Goal: Task Accomplishment & Management: Complete application form

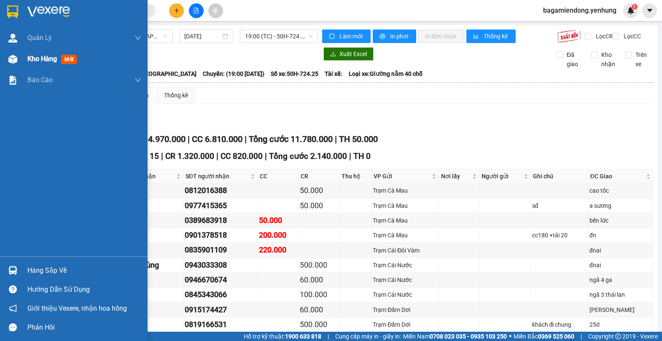
click at [11, 59] on img at bounding box center [12, 59] width 9 height 9
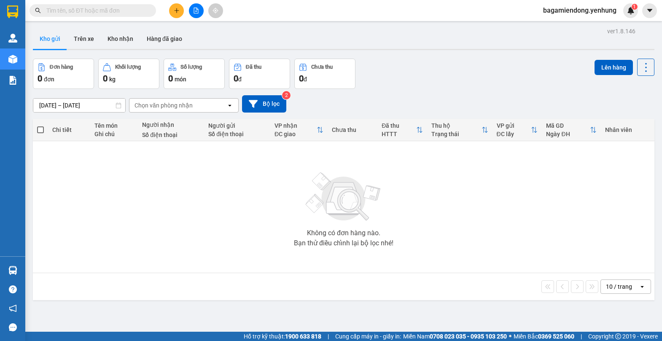
click at [196, 11] on icon "file-add" at bounding box center [196, 11] width 5 height 6
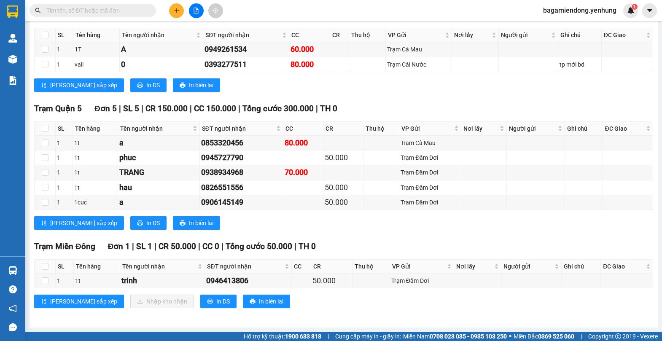
scroll to position [148, 0]
click at [195, 10] on icon "file-add" at bounding box center [196, 11] width 6 height 6
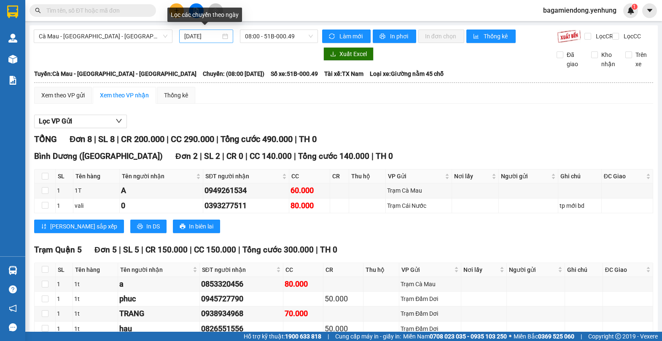
click at [223, 38] on div "13/10/2025" at bounding box center [206, 36] width 44 height 9
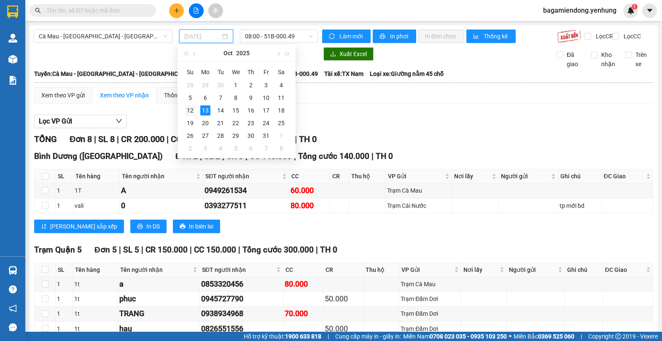
click at [189, 111] on div "12" at bounding box center [190, 110] width 10 height 10
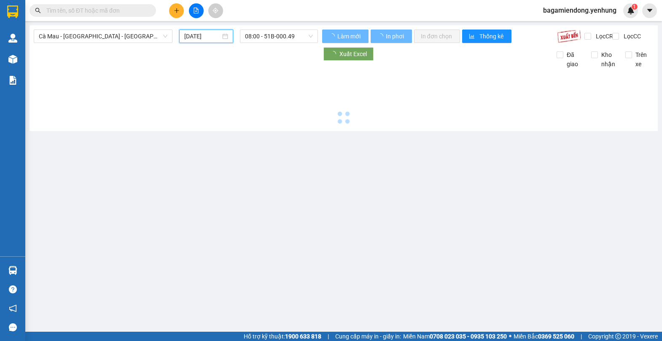
type input "[DATE]"
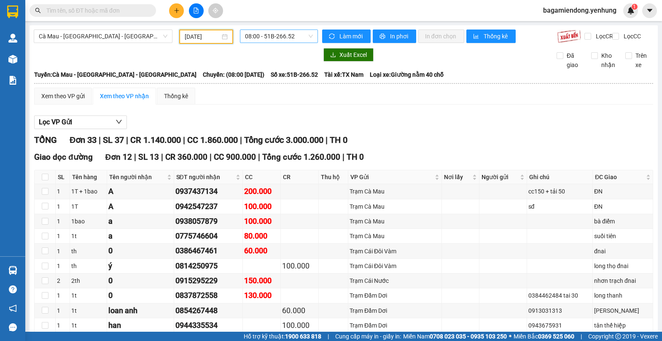
drag, startPoint x: 309, startPoint y: 35, endPoint x: 306, endPoint y: 42, distance: 7.4
click at [309, 38] on span "08:00 - 51B-266.52" at bounding box center [279, 36] width 68 height 13
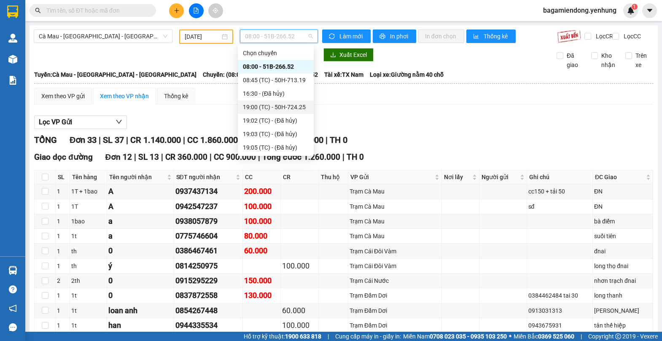
click at [292, 106] on div "19:00 (TC) - 50H-724.25" at bounding box center [276, 106] width 66 height 9
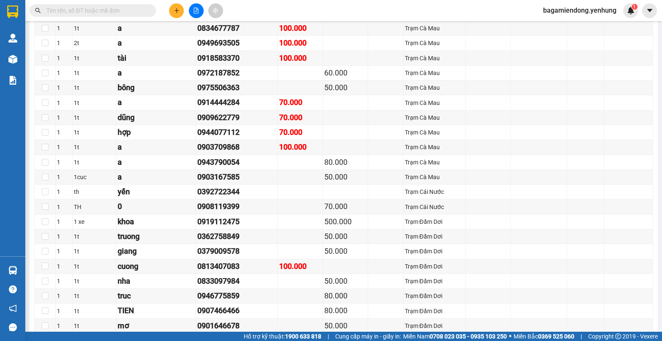
scroll to position [933, 0]
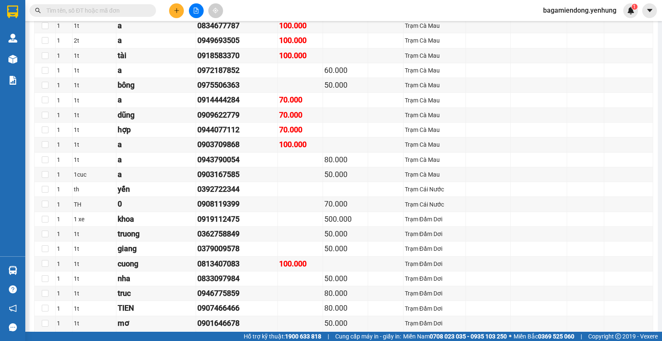
click at [166, 8] on div at bounding box center [195, 10] width 63 height 15
click at [181, 8] on button at bounding box center [176, 10] width 15 height 15
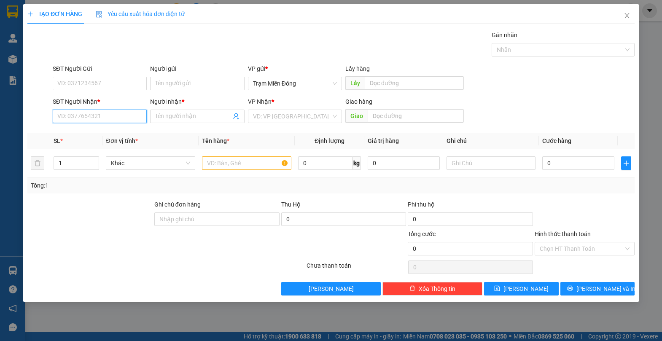
click at [92, 115] on input "SĐT Người Nhận *" at bounding box center [100, 116] width 94 height 13
type input "0833402678"
click at [111, 134] on div "0833402678 - a ty" at bounding box center [100, 133] width 84 height 9
type input "a ty"
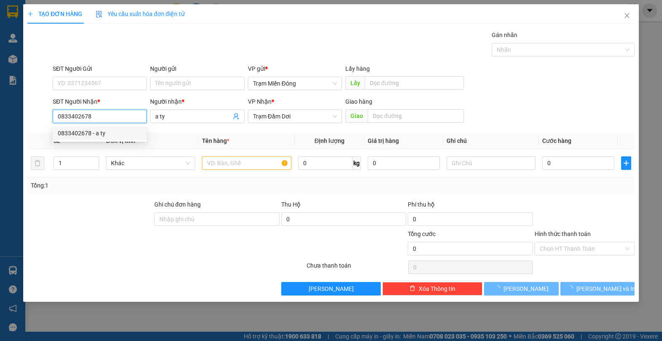
type input "60.000"
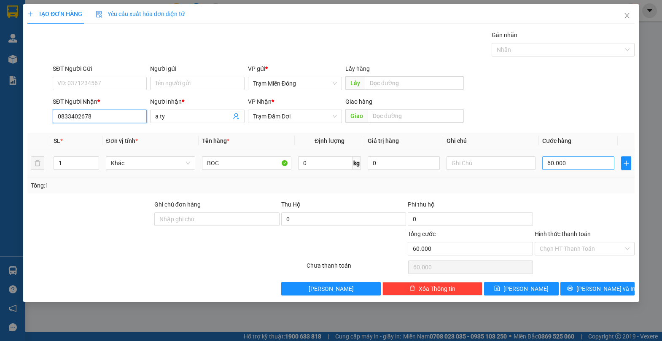
type input "0833402678"
click at [584, 165] on input "60.000" at bounding box center [578, 162] width 72 height 13
type input "0"
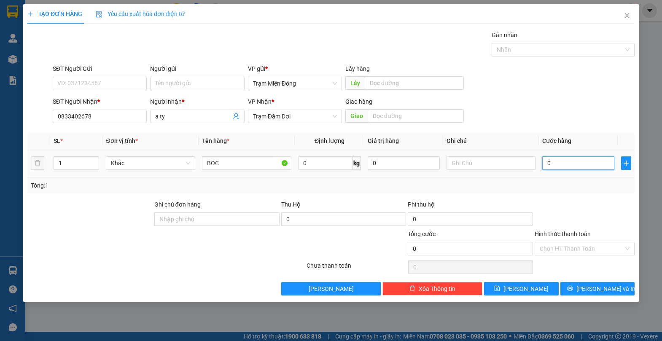
type input "4"
type input "04"
type input "40"
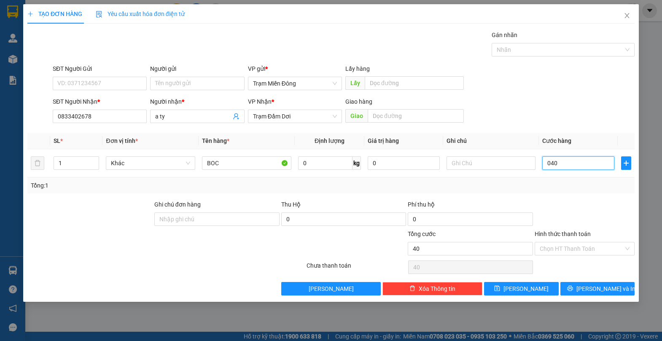
type input "040"
type input "40.000"
click at [593, 105] on div "SĐT Người Nhận * 0833402678 Người nhận * a ty VP Nhận * Trạm Đầm Dơi Giao hàng …" at bounding box center [343, 112] width 585 height 30
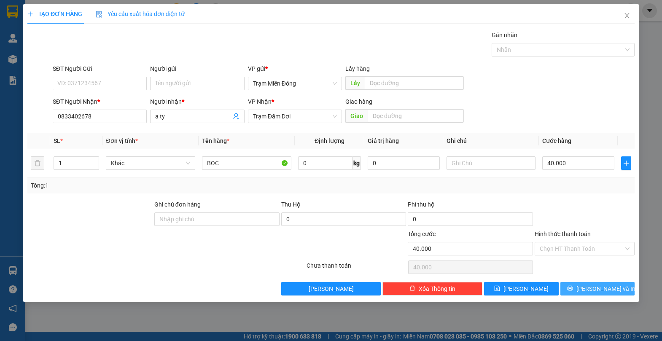
click at [604, 286] on span "Lưu và In" at bounding box center [605, 288] width 59 height 9
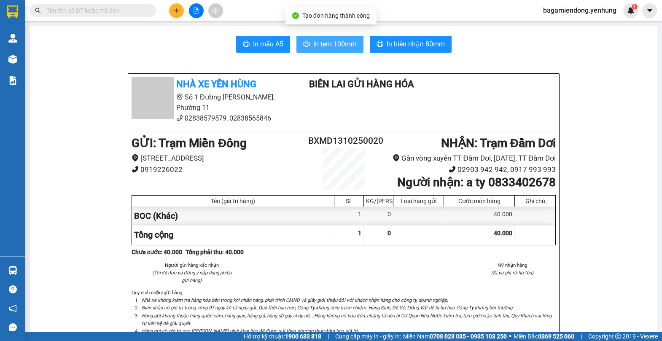
click at [329, 48] on span "In tem 100mm" at bounding box center [334, 44] width 43 height 11
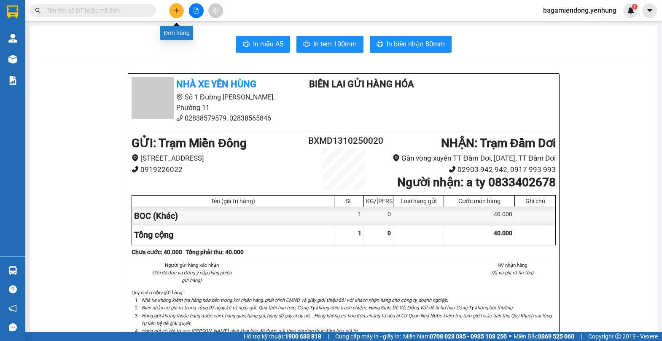
click at [177, 6] on button at bounding box center [176, 10] width 15 height 15
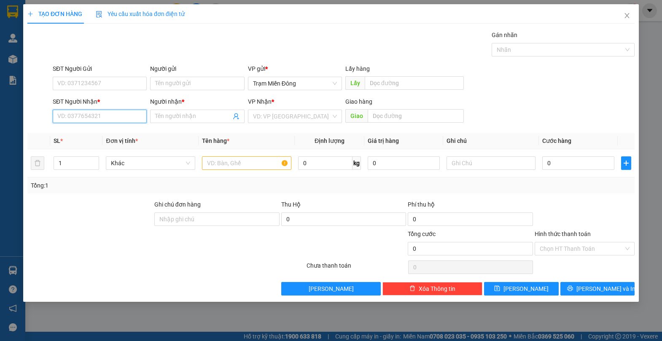
click at [86, 118] on input "SĐT Người Nhận *" at bounding box center [100, 116] width 94 height 13
type input "0916809107"
click at [124, 133] on div "0916809107 - Quỳnh" at bounding box center [100, 133] width 84 height 9
type input "Quỳnh"
type input "70.000"
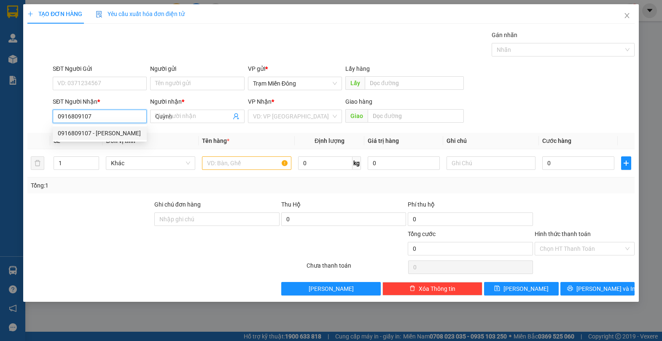
type input "70.000"
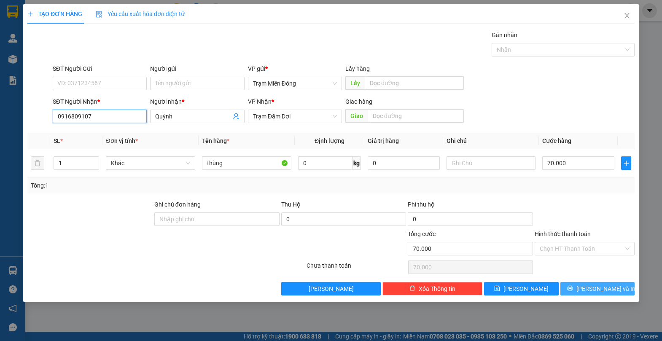
type input "0916809107"
click at [595, 288] on span "Lưu và In" at bounding box center [605, 288] width 59 height 9
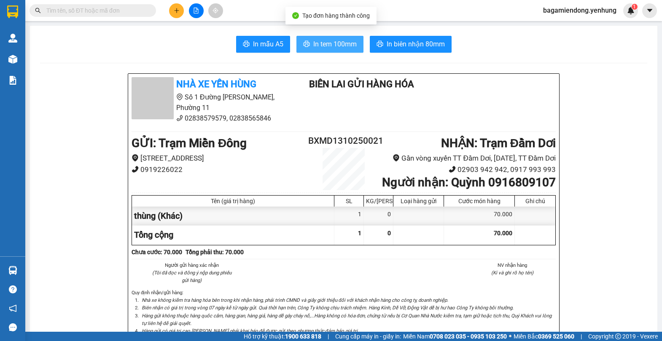
click at [334, 48] on span "In tem 100mm" at bounding box center [334, 44] width 43 height 11
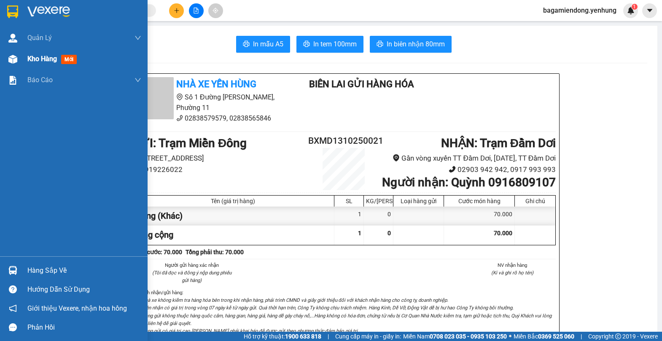
click at [18, 60] on div at bounding box center [12, 59] width 15 height 15
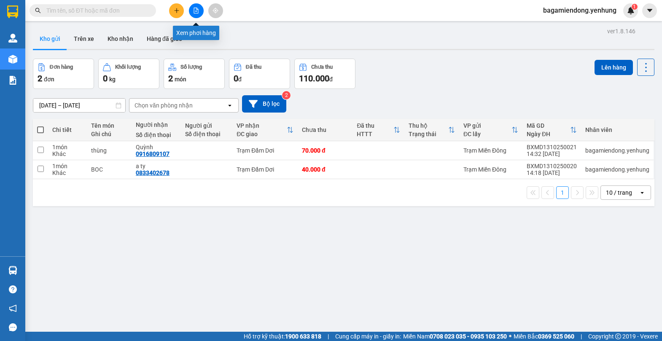
click at [194, 14] on button at bounding box center [196, 10] width 15 height 15
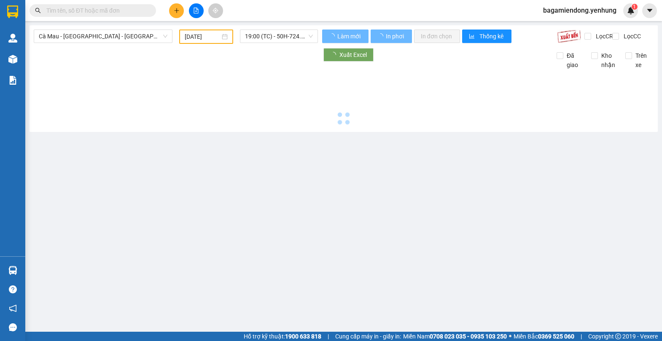
type input "13/10/2025"
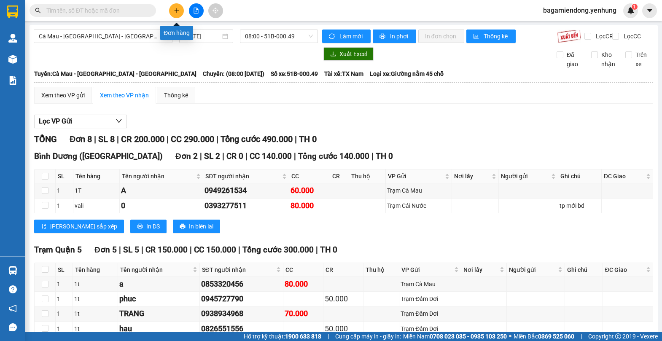
click at [175, 10] on icon "plus" at bounding box center [177, 11] width 6 height 6
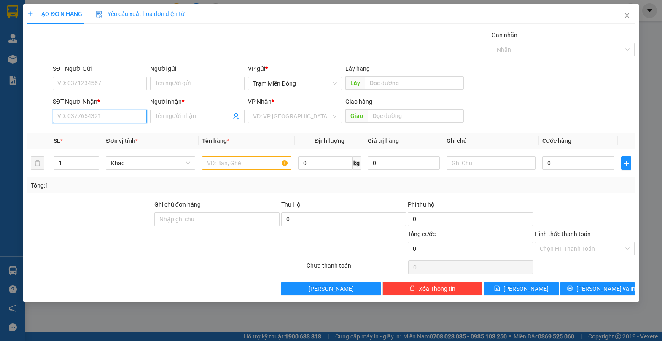
click at [78, 119] on input "SĐT Người Nhận *" at bounding box center [100, 116] width 94 height 13
type input "0948880551"
click at [110, 131] on div "0948880551 - LAG" at bounding box center [100, 133] width 84 height 9
type input "LAG"
type input "40.000"
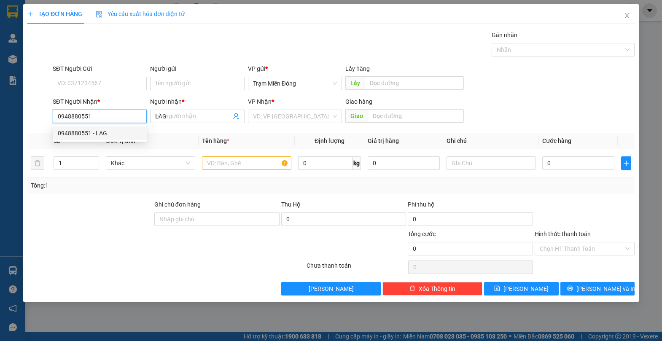
type input "40.000"
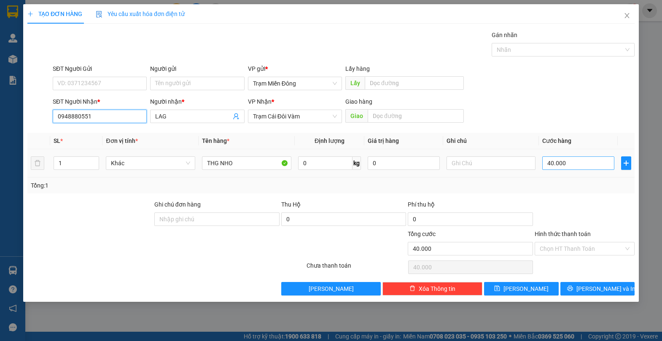
type input "0948880551"
click at [578, 164] on input "40.000" at bounding box center [578, 162] width 72 height 13
type input "0"
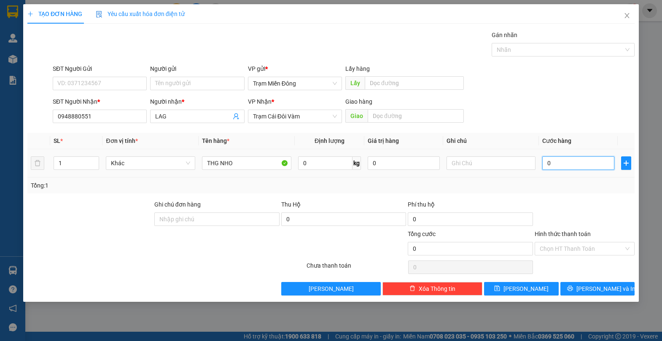
type input "5"
type input "05"
type input "50"
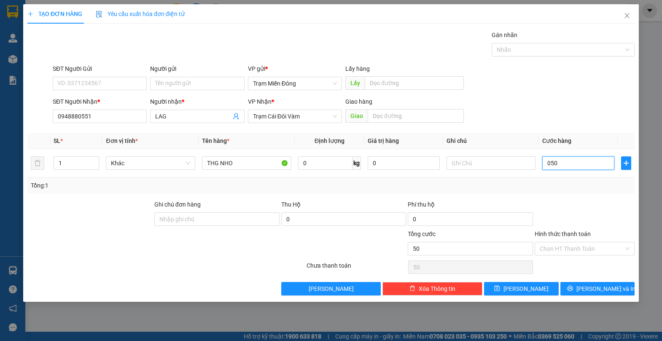
type input "050"
type input "50.000"
drag, startPoint x: 579, startPoint y: 104, endPoint x: 589, endPoint y: 243, distance: 139.9
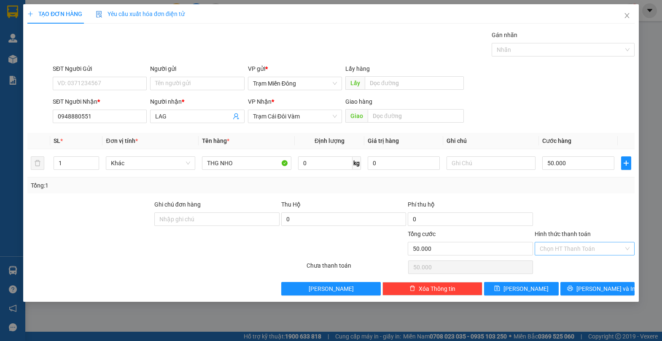
click at [582, 108] on div "SĐT Người Nhận * 0948880551 Người nhận * LAG VP Nhận * Trạm Cái Đôi Vàm Giao hà…" at bounding box center [343, 112] width 585 height 30
click at [602, 284] on span "Lưu và In" at bounding box center [605, 288] width 59 height 9
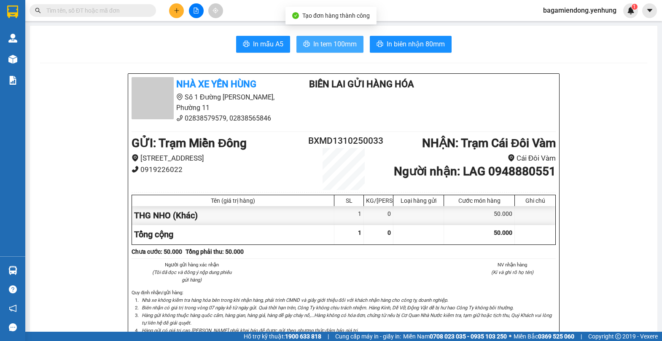
click at [329, 51] on button "In tem 100mm" at bounding box center [329, 44] width 67 height 17
click at [325, 44] on span "In tem 100mm" at bounding box center [334, 44] width 43 height 11
